Goal: Find specific page/section: Find specific page/section

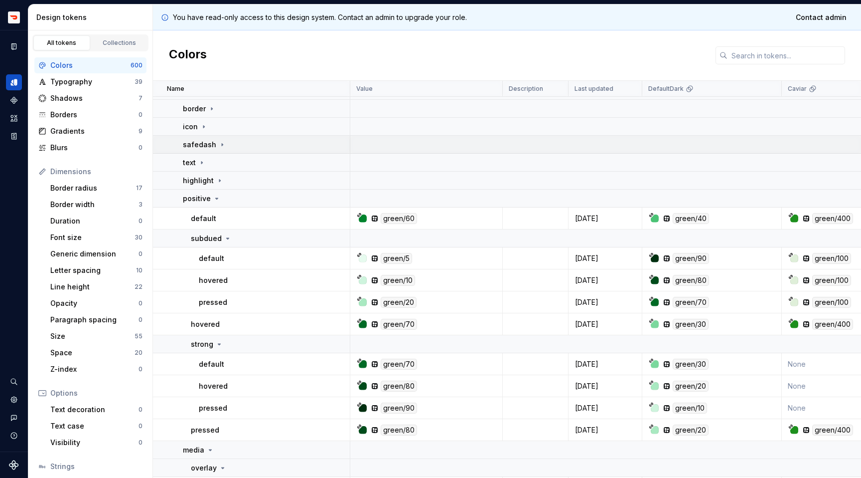
scroll to position [1081, 0]
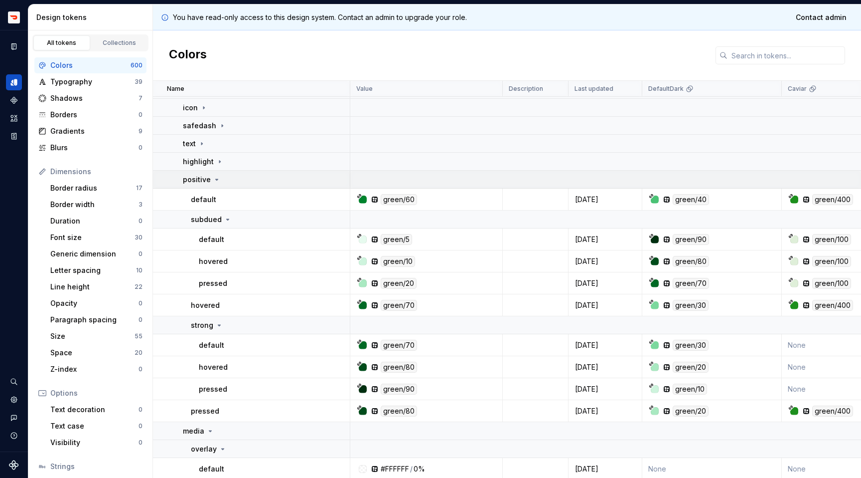
click at [214, 178] on icon at bounding box center [217, 179] width 8 height 8
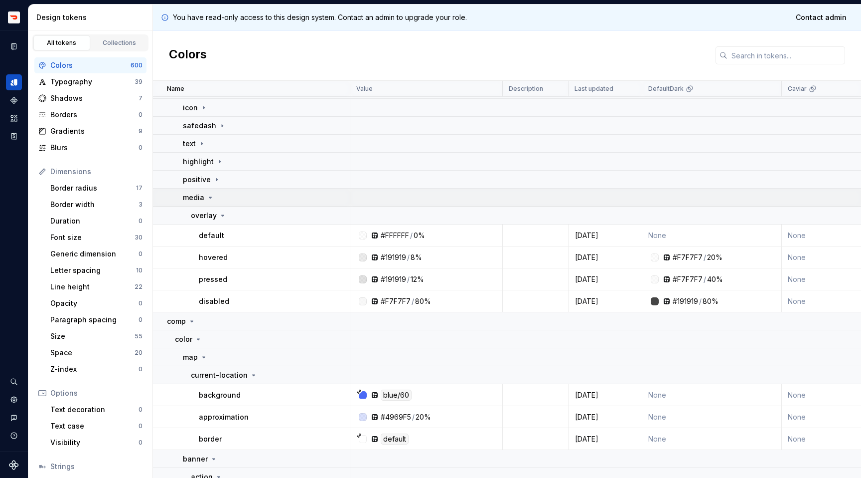
click at [209, 196] on icon at bounding box center [210, 197] width 8 height 8
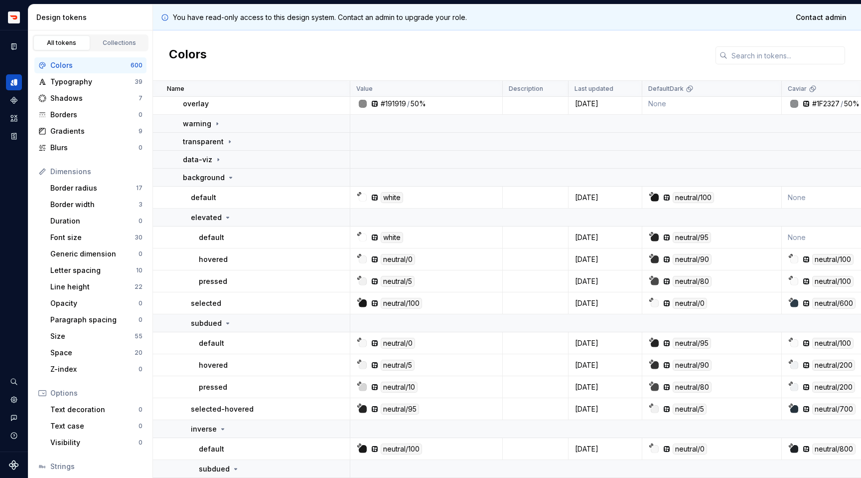
scroll to position [88, 0]
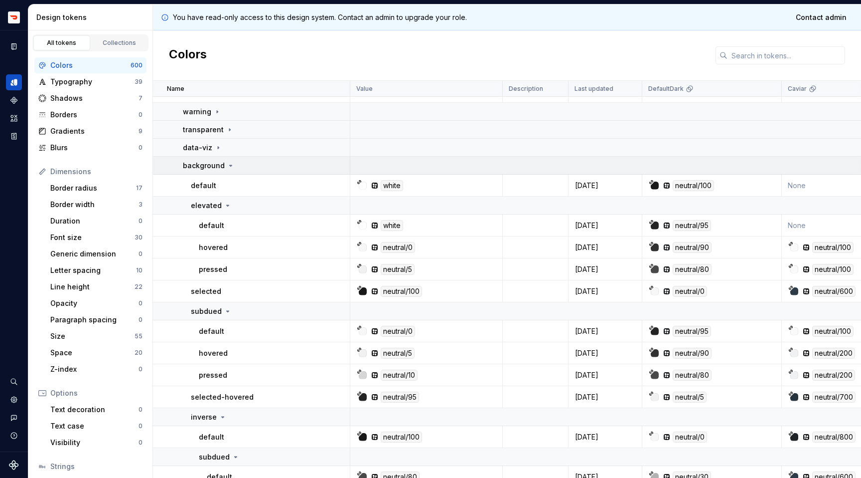
click at [228, 165] on icon at bounding box center [231, 166] width 8 height 8
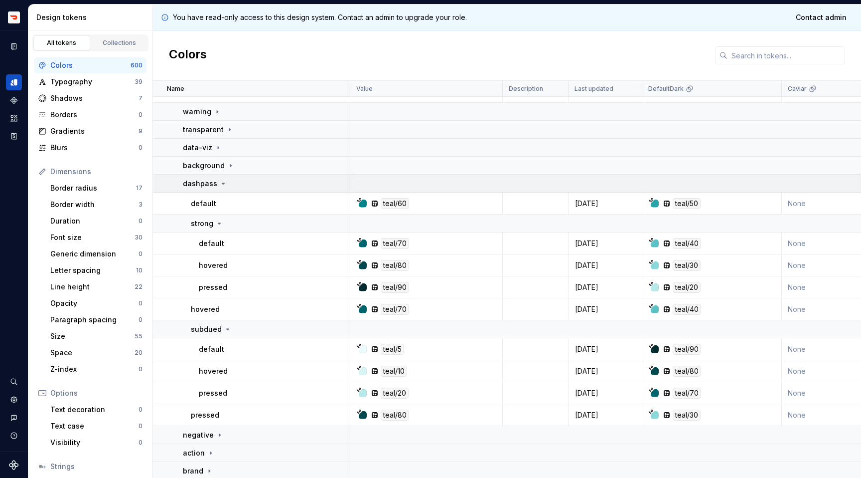
click at [216, 186] on div "dashpass" at bounding box center [205, 183] width 44 height 10
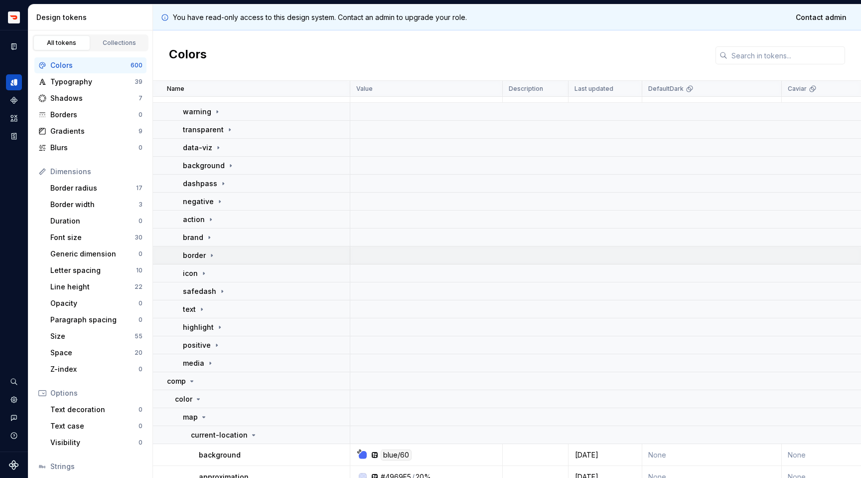
click at [210, 255] on icon at bounding box center [212, 255] width 8 height 8
click at [213, 253] on icon at bounding box center [212, 255] width 8 height 8
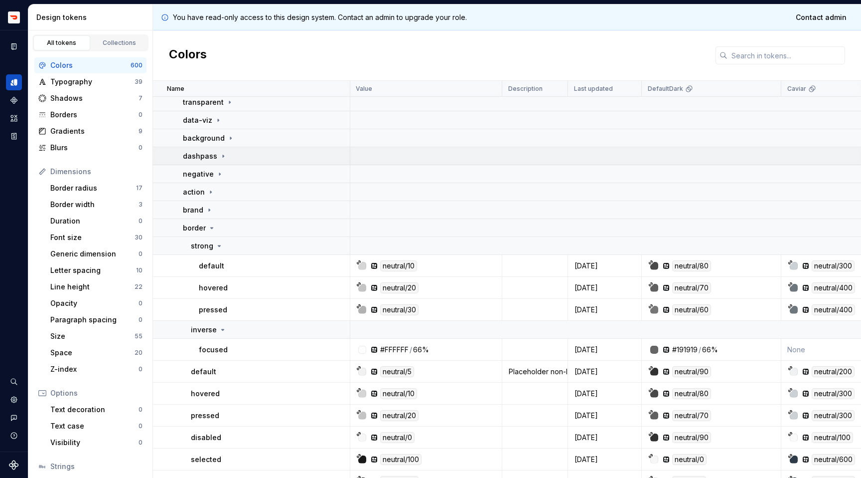
scroll to position [115, 1]
click at [222, 133] on p "background" at bounding box center [204, 138] width 42 height 10
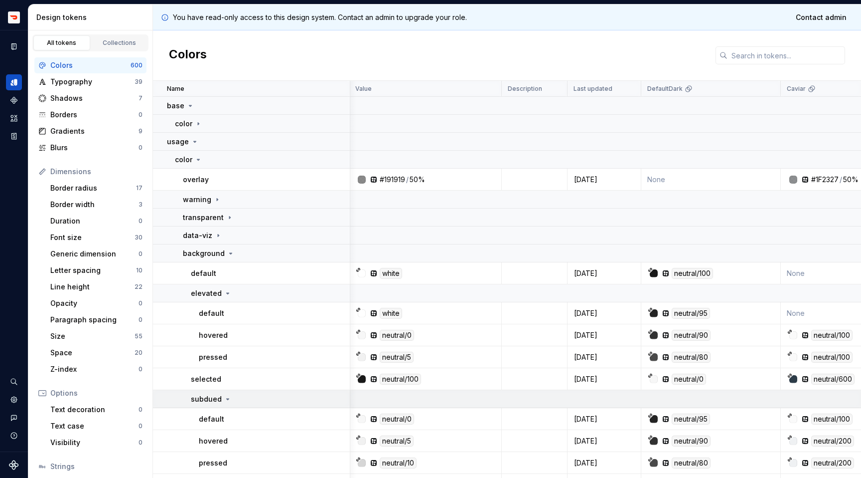
scroll to position [3, 1]
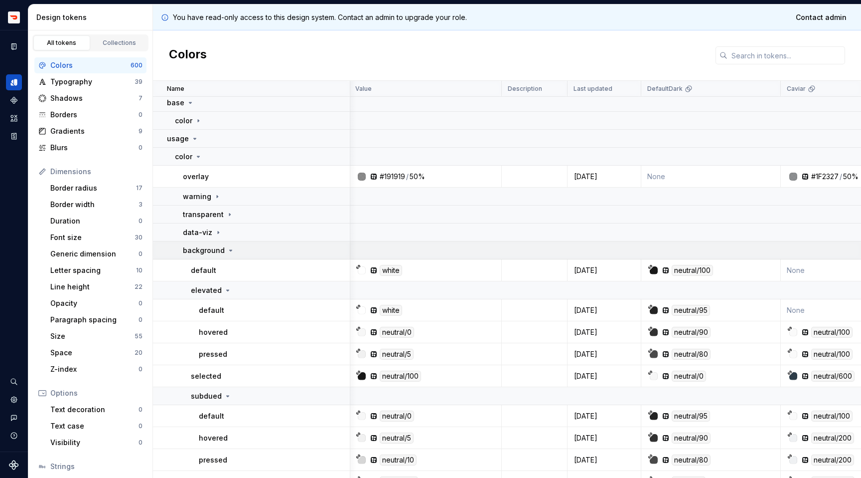
click at [232, 248] on icon at bounding box center [231, 250] width 8 height 8
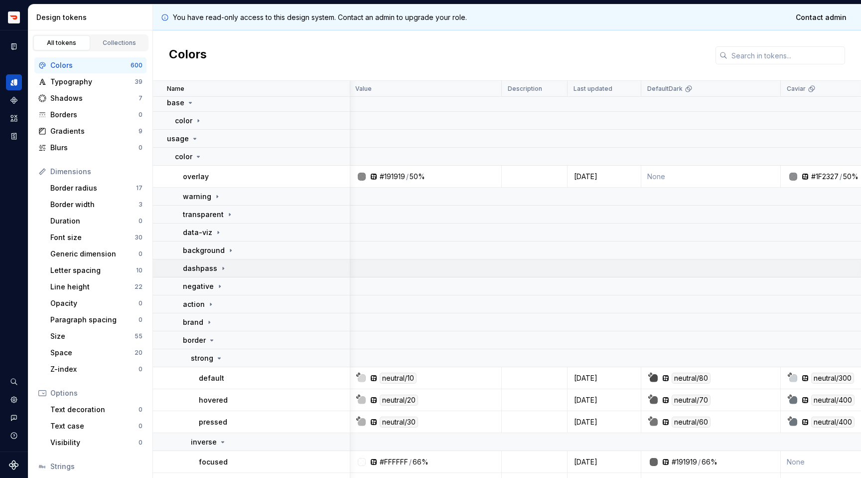
click at [225, 267] on div "dashpass" at bounding box center [266, 268] width 166 height 10
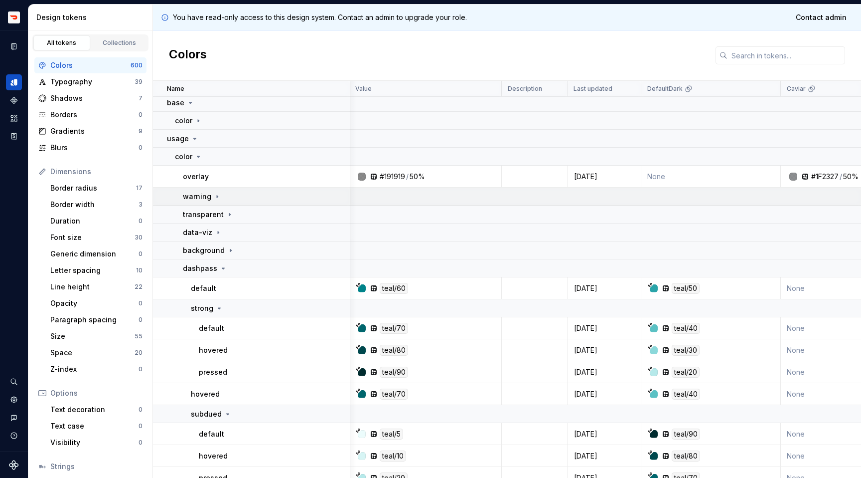
scroll to position [0, 1]
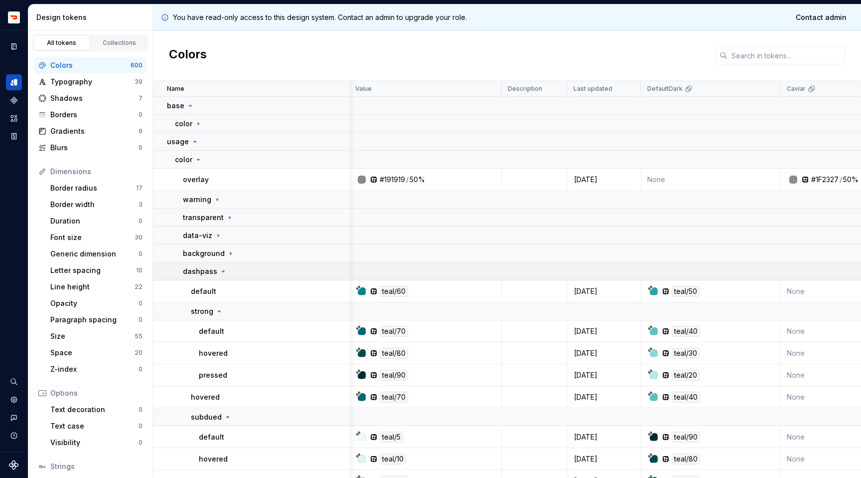
click at [219, 270] on icon at bounding box center [223, 271] width 8 height 8
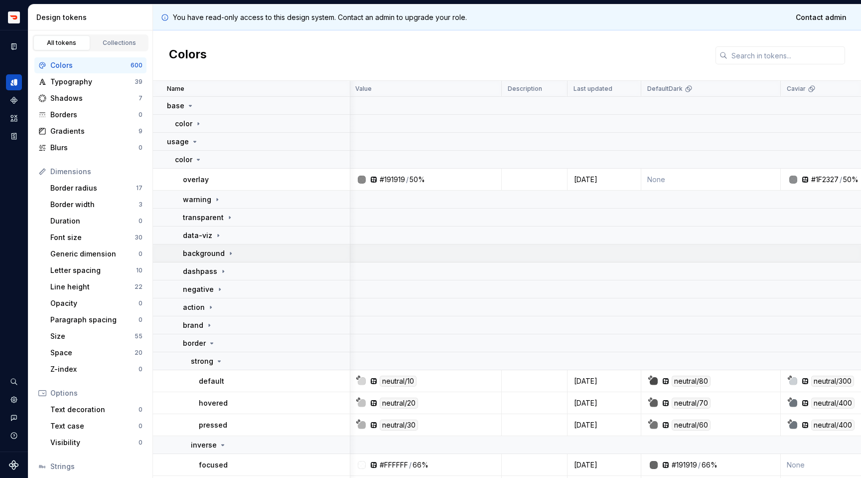
click at [227, 255] on icon at bounding box center [231, 253] width 8 height 8
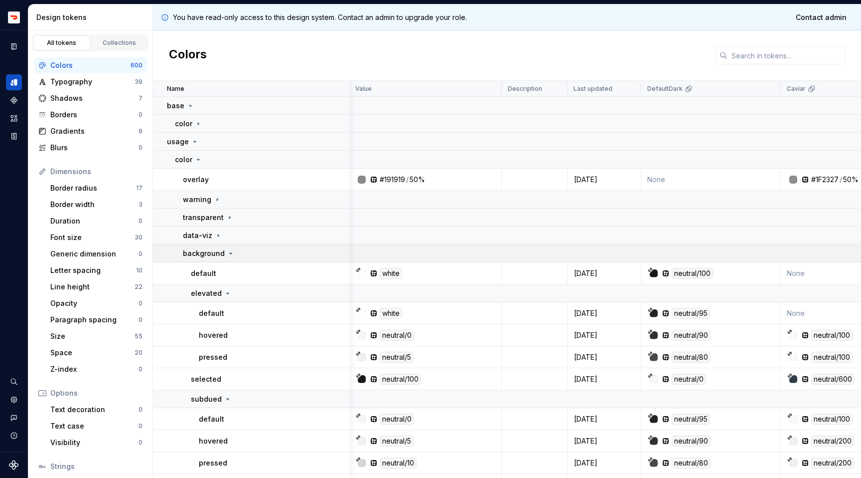
click at [235, 251] on div "background" at bounding box center [266, 253] width 166 height 10
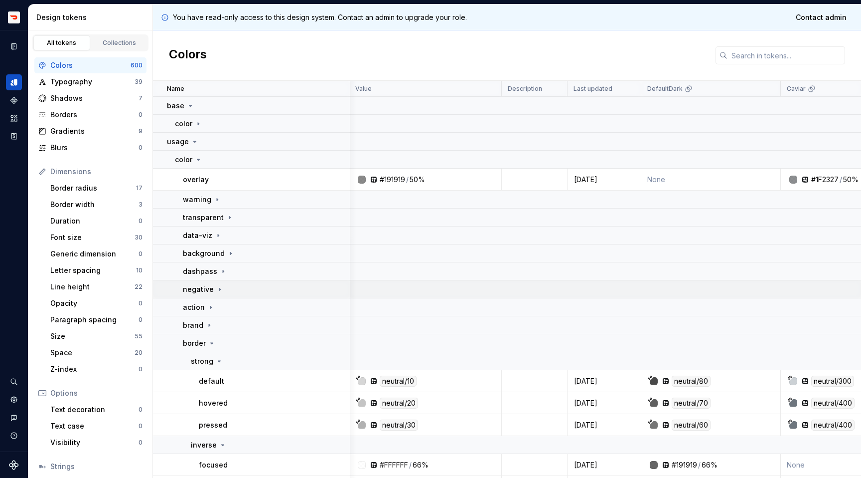
click at [219, 286] on icon at bounding box center [220, 289] width 8 height 8
click at [218, 290] on icon at bounding box center [220, 289] width 8 height 8
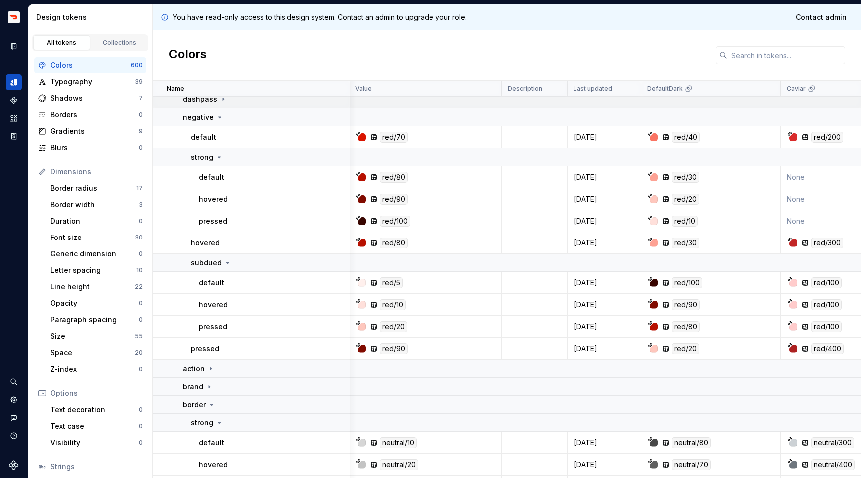
scroll to position [139, 1]
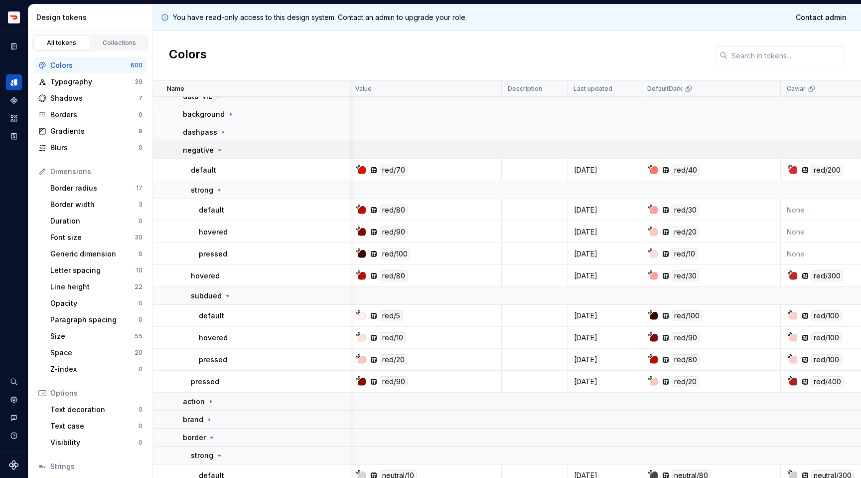
click at [220, 150] on icon at bounding box center [220, 150] width 8 height 8
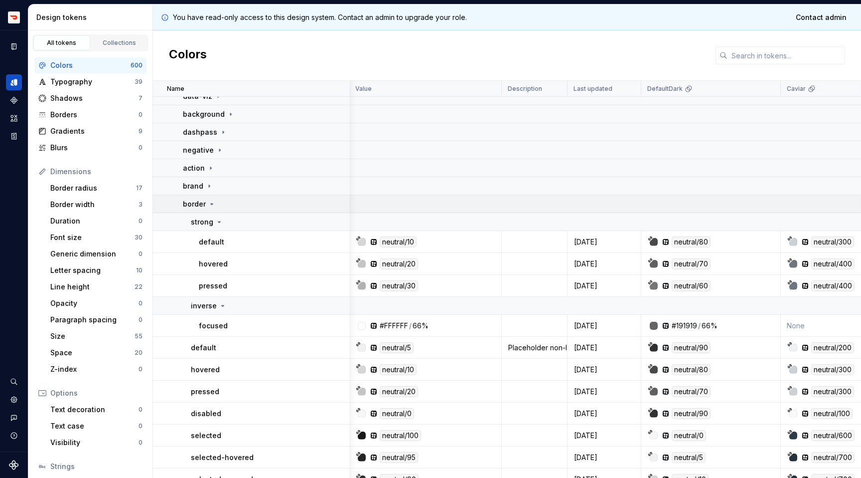
click at [213, 204] on icon at bounding box center [212, 204] width 8 height 8
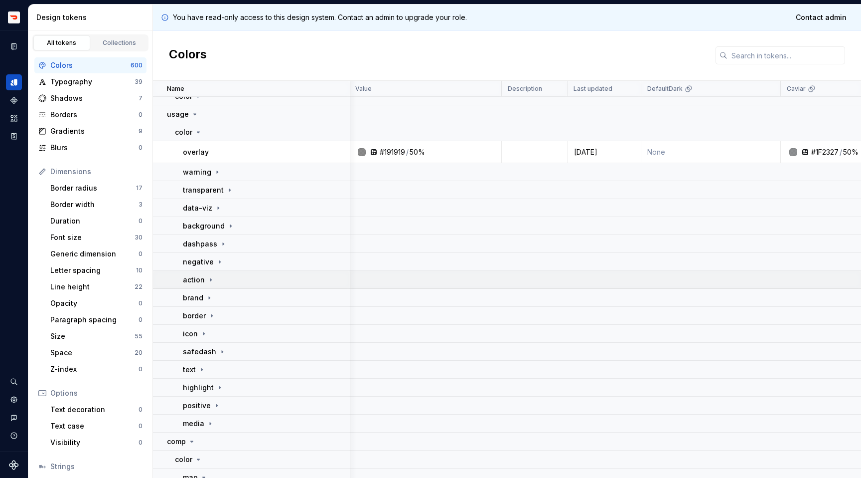
scroll to position [38, 1]
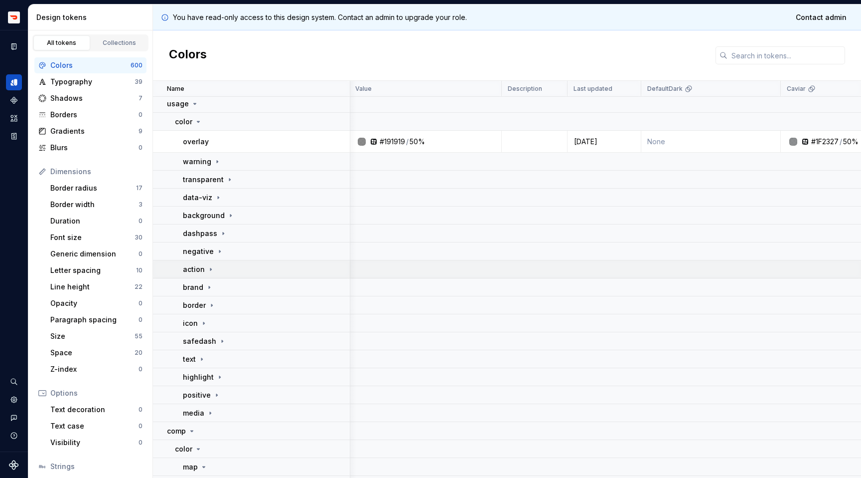
click at [210, 307] on icon at bounding box center [212, 305] width 8 height 8
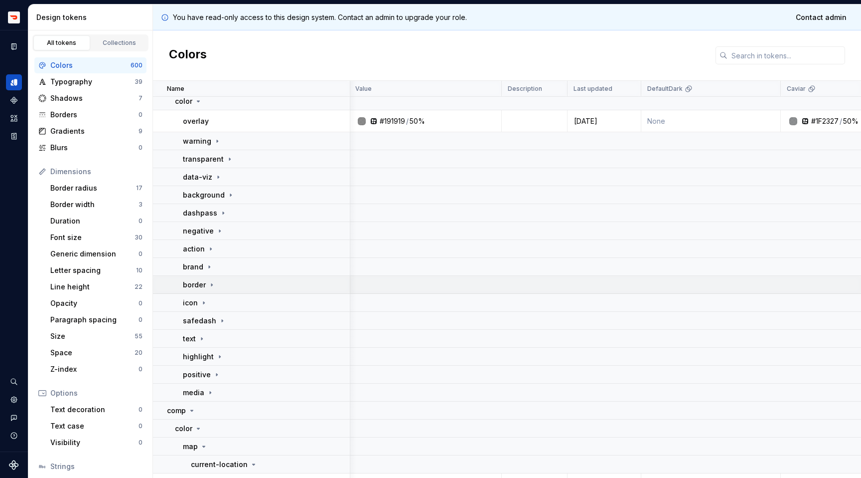
click at [212, 286] on icon at bounding box center [212, 285] width 8 height 8
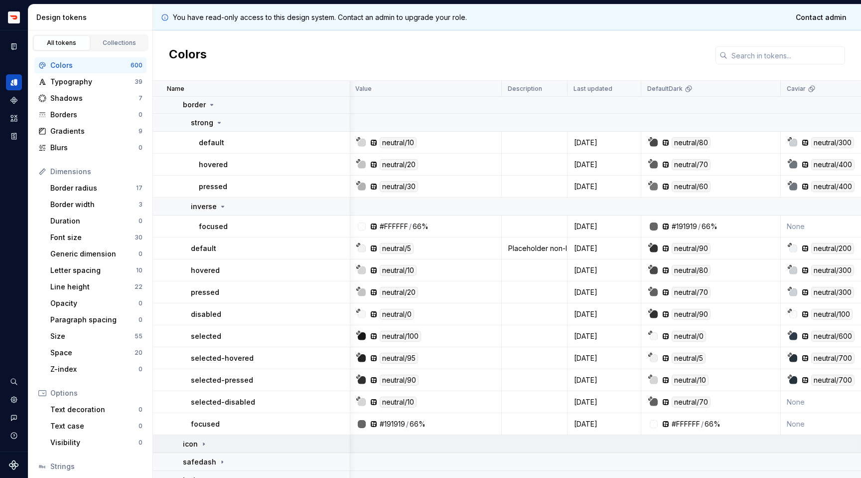
scroll to position [242, 1]
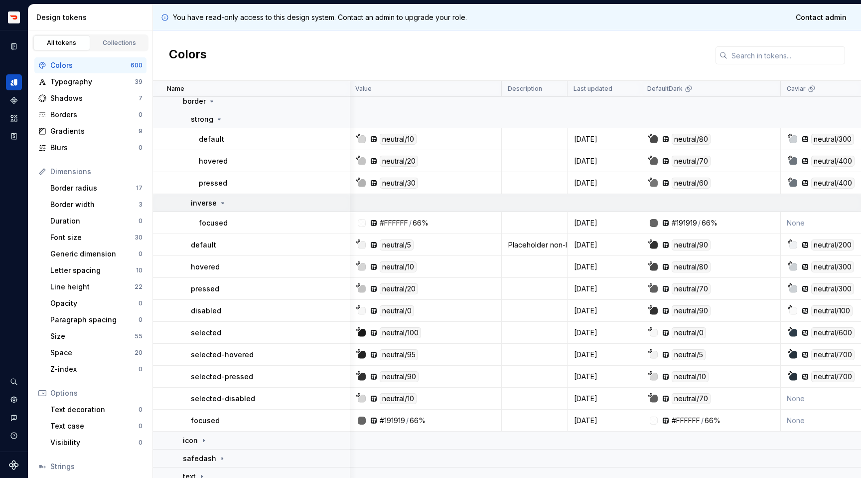
click at [218, 198] on div "inverse" at bounding box center [209, 203] width 36 height 10
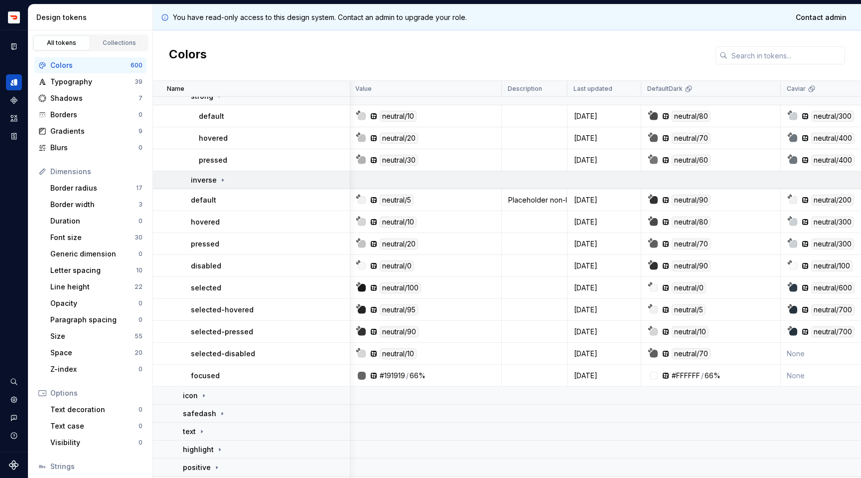
scroll to position [266, 1]
